Goal: Task Accomplishment & Management: Use online tool/utility

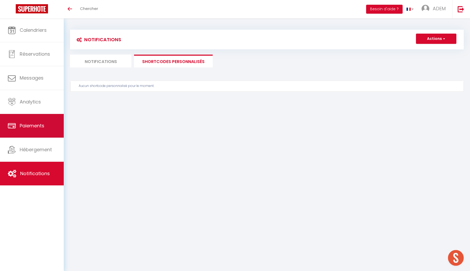
click at [21, 123] on span "Paiements" at bounding box center [32, 125] width 25 height 7
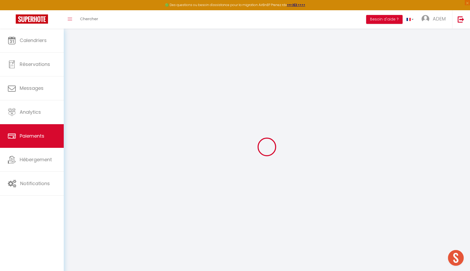
select select "2"
select select "0"
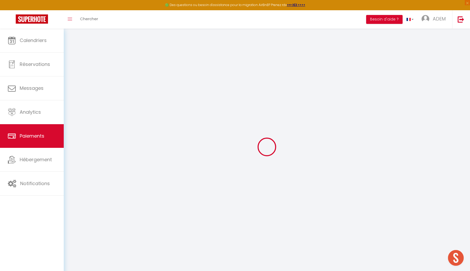
select select "0"
select select
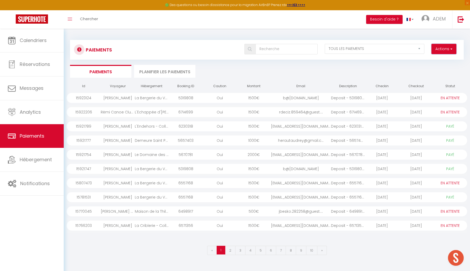
click at [443, 47] on button "Actions" at bounding box center [443, 49] width 25 height 10
click at [429, 66] on link "Créer nouveau lien caution" at bounding box center [423, 67] width 64 height 7
select select
select select "other"
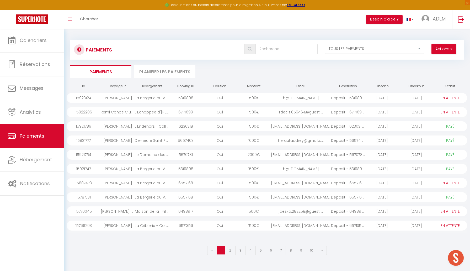
select select "8966"
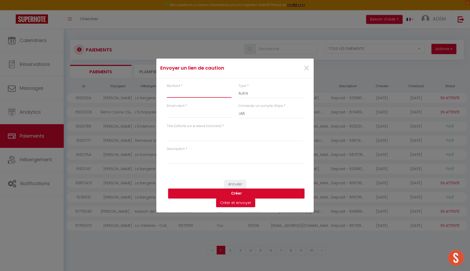
click at [209, 96] on input "Montant" at bounding box center [199, 92] width 65 height 9
type input "1000"
click at [264, 95] on select "Nuits Frais de ménage Taxe de séjour Autre" at bounding box center [270, 93] width 65 height 10
select select "nights"
click at [238, 88] on select "Nuits Frais de ménage Taxe de séjour Autre" at bounding box center [270, 93] width 65 height 10
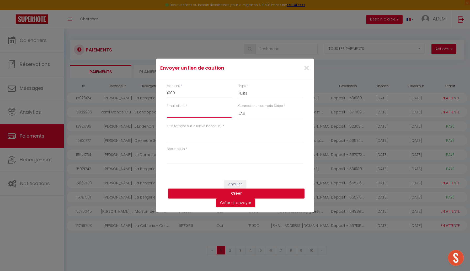
click at [203, 113] on input "Email client" at bounding box center [199, 112] width 65 height 9
paste input "lut.fabert@telenet.be"
type input "lut.fabert@telenet.be"
click at [223, 134] on textarea "Titre (affiché sur le relevé bancaire)" at bounding box center [235, 134] width 136 height 13
type textarea "Idylliq - caution séjour 10-12/10"
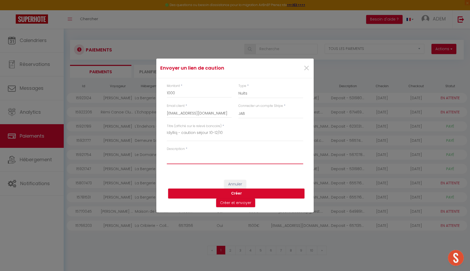
click at [238, 159] on textarea "Description" at bounding box center [235, 157] width 136 height 13
type textarea "Bonjour, comme discuté voici un nouveau lien de caution"
click at [227, 191] on button "Créer" at bounding box center [236, 193] width 136 height 10
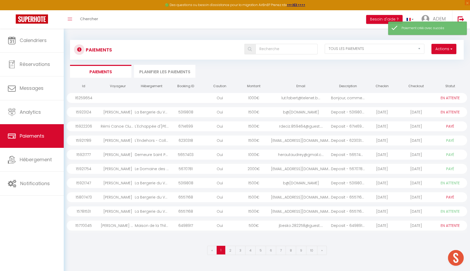
click at [403, 98] on div at bounding box center [416, 98] width 34 height 10
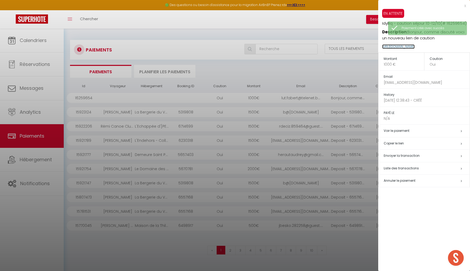
click at [414, 48] on link "https://superhote.com/applink/p/SDggaWyp" at bounding box center [398, 46] width 33 height 4
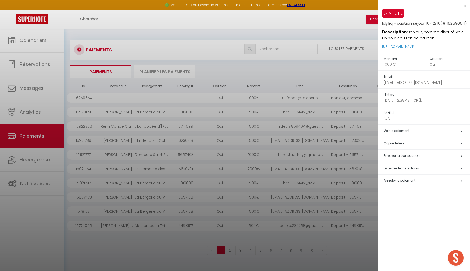
click at [454, 44] on p "https://superhote.com/applink/p/SDggaWyp" at bounding box center [426, 46] width 88 height 11
drag, startPoint x: 454, startPoint y: 46, endPoint x: 382, endPoint y: 47, distance: 72.4
click at [382, 47] on p "https://superhote.com/applink/p/SDggaWyp" at bounding box center [426, 46] width 88 height 11
copy link "https://superhote.com/applink/p/SDggaWyp"
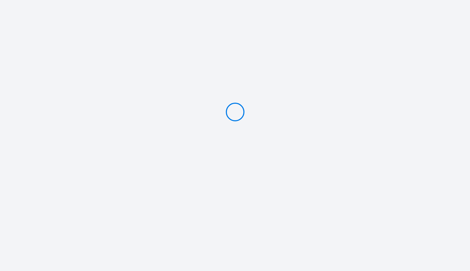
type input "Caution 1000 €"
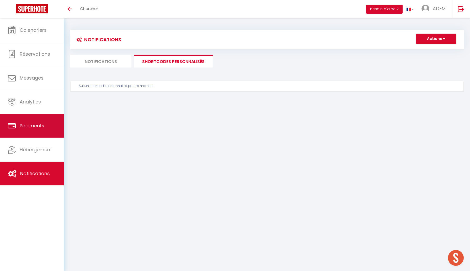
click at [28, 126] on span "Paiements" at bounding box center [32, 125] width 25 height 7
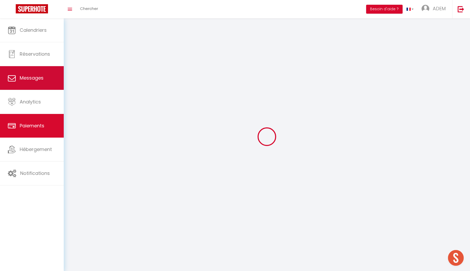
select select "2"
select select "0"
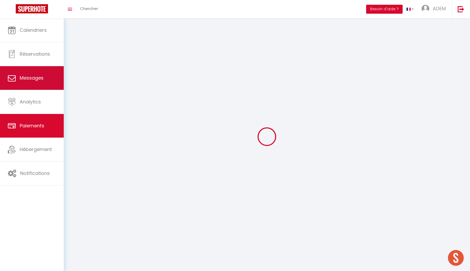
select select "0"
